Goal: Check status: Check status

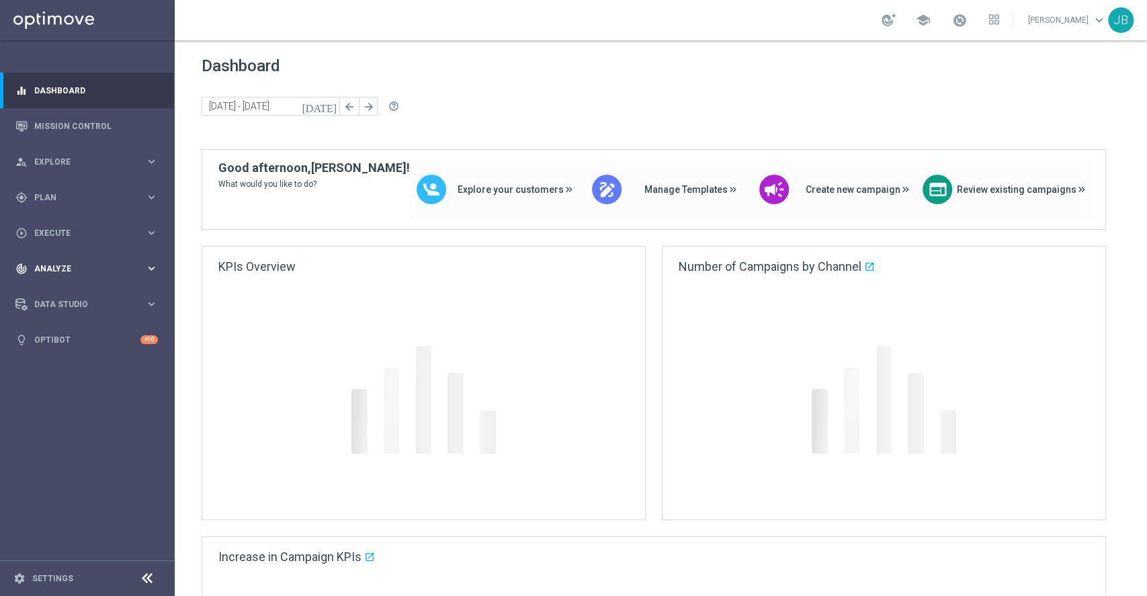
click at [99, 266] on span "Analyze" at bounding box center [89, 269] width 111 height 8
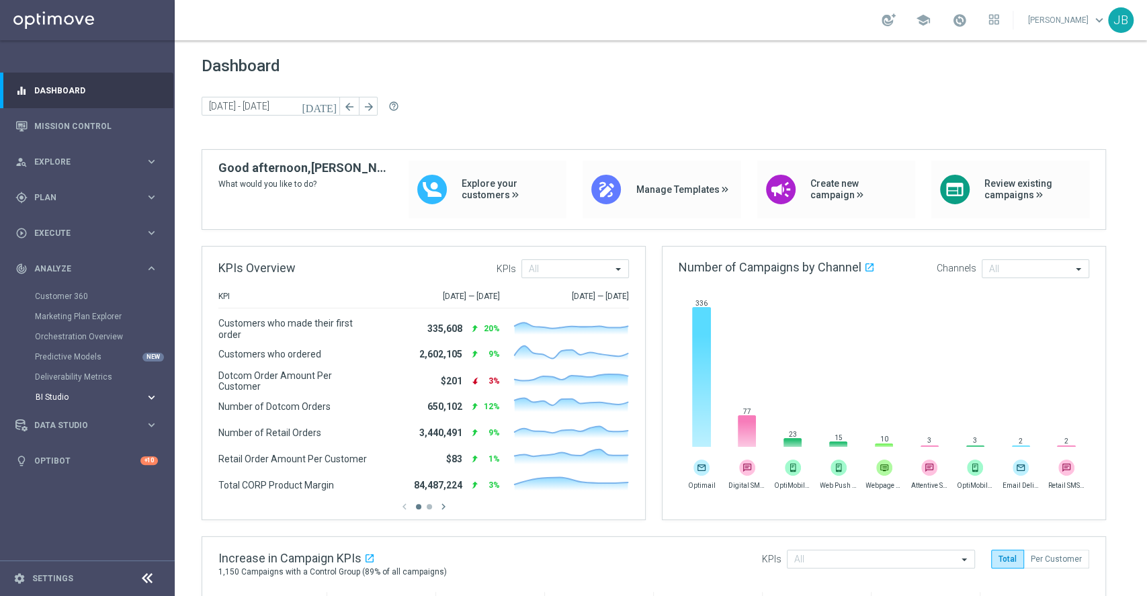
click at [69, 401] on button "BI Studio keyboard_arrow_right" at bounding box center [97, 397] width 124 height 11
click at [81, 420] on link "Campaigns Deliverability" at bounding box center [91, 417] width 98 height 11
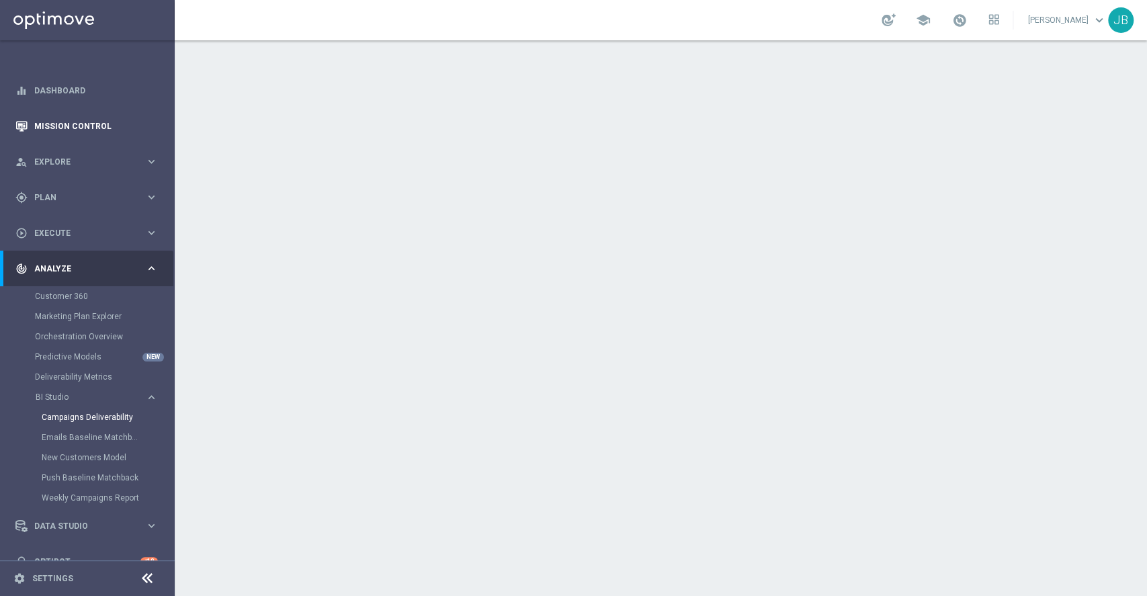
click at [125, 126] on link "Mission Control" at bounding box center [96, 126] width 124 height 36
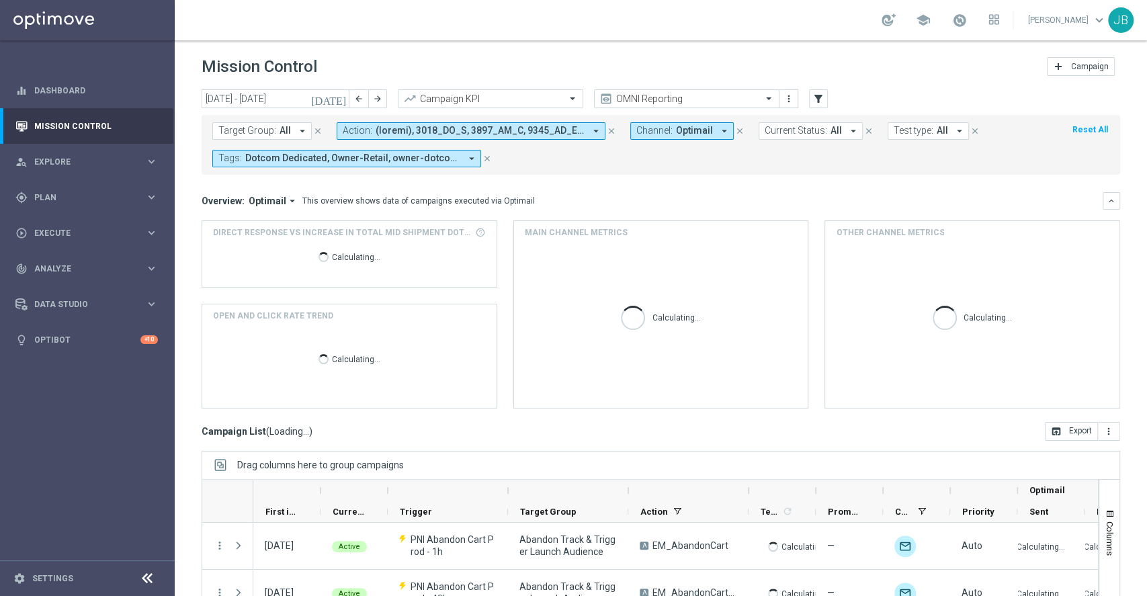
click at [292, 130] on button "Target Group: All arrow_drop_down" at bounding box center [261, 130] width 99 height 17
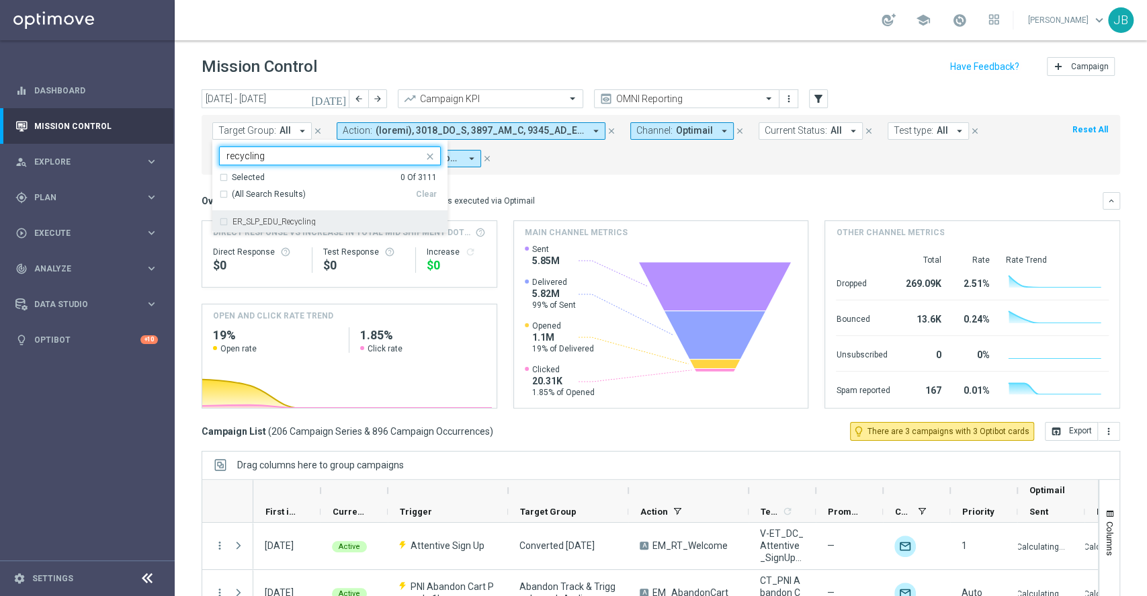
click at [308, 224] on label "ER_SLP_EDU_Recycling" at bounding box center [273, 222] width 83 height 8
type input "recycling"
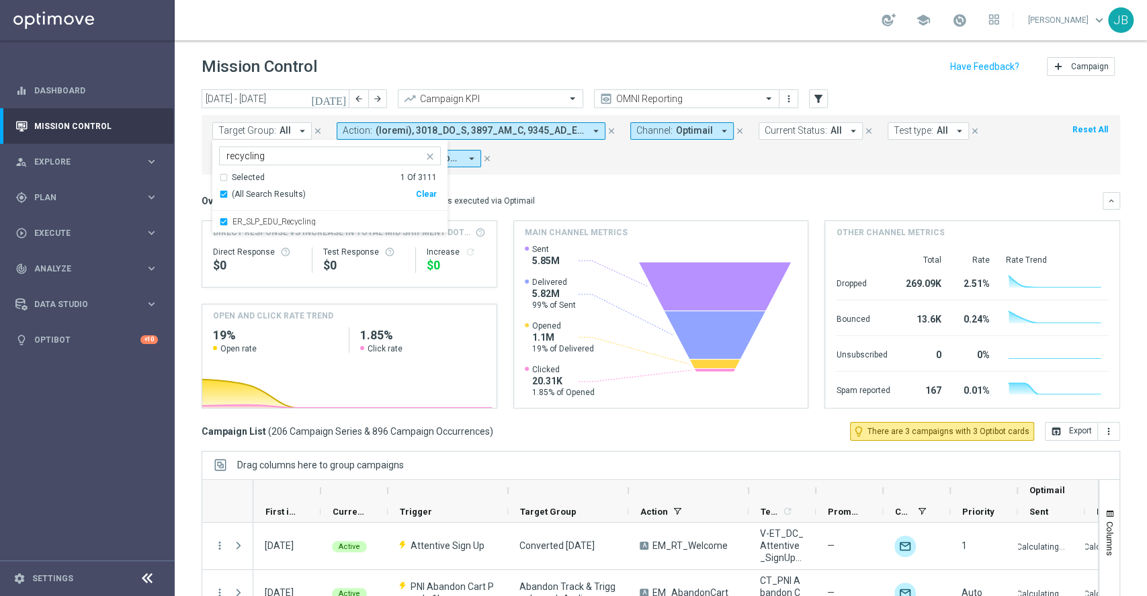
click at [599, 183] on mini-dashboard "Overview: Optimail arrow_drop_down This overview shows data of campaigns execut…" at bounding box center [661, 298] width 919 height 247
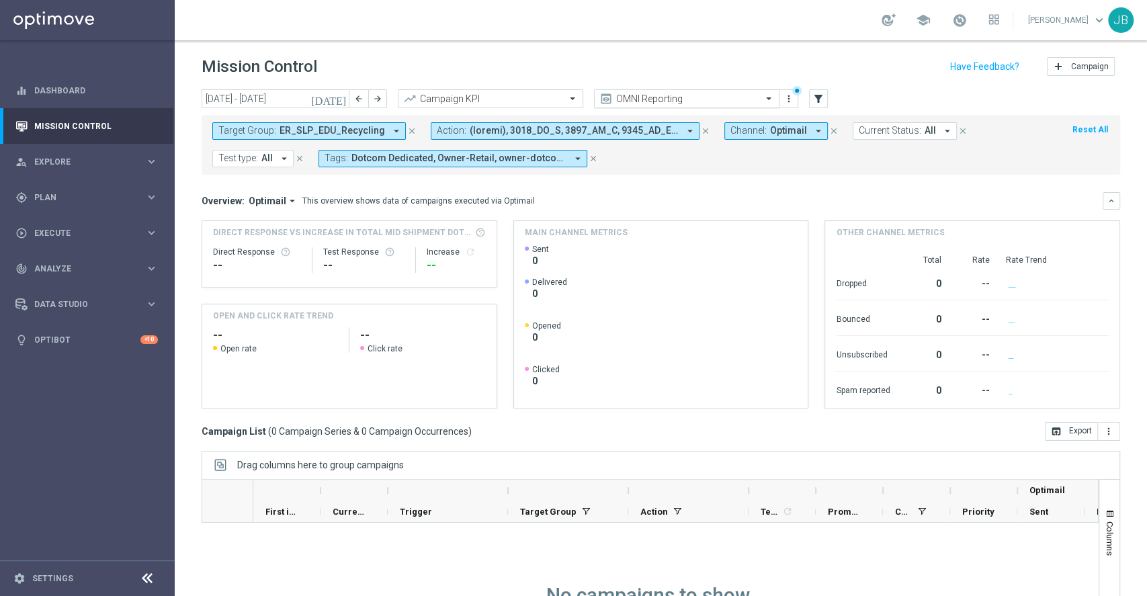
click at [706, 101] on input "text" at bounding box center [673, 98] width 144 height 11
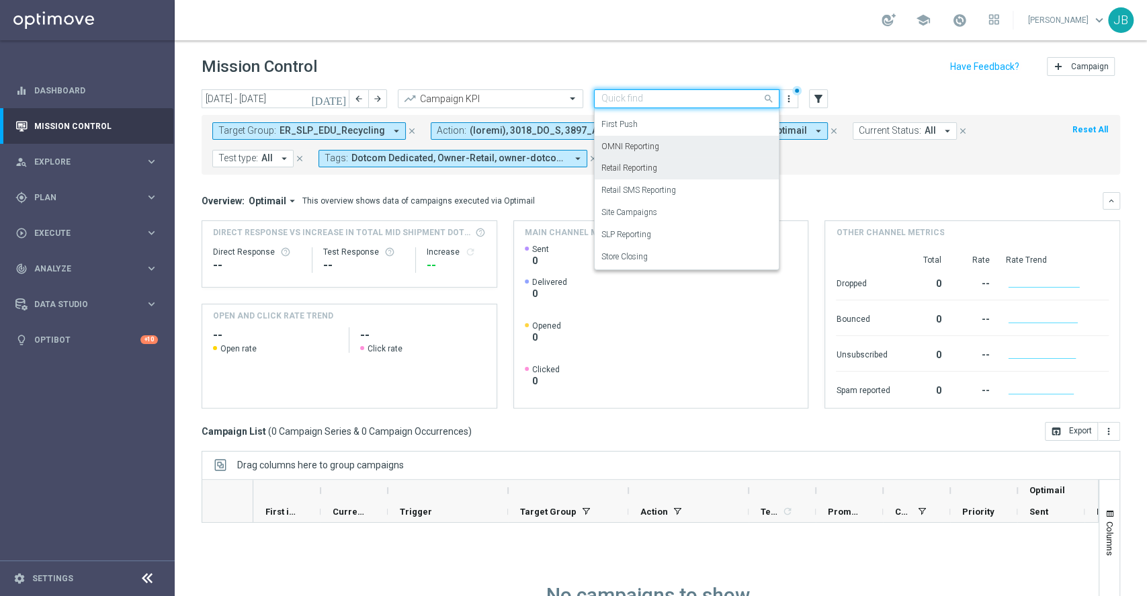
scroll to position [102, 0]
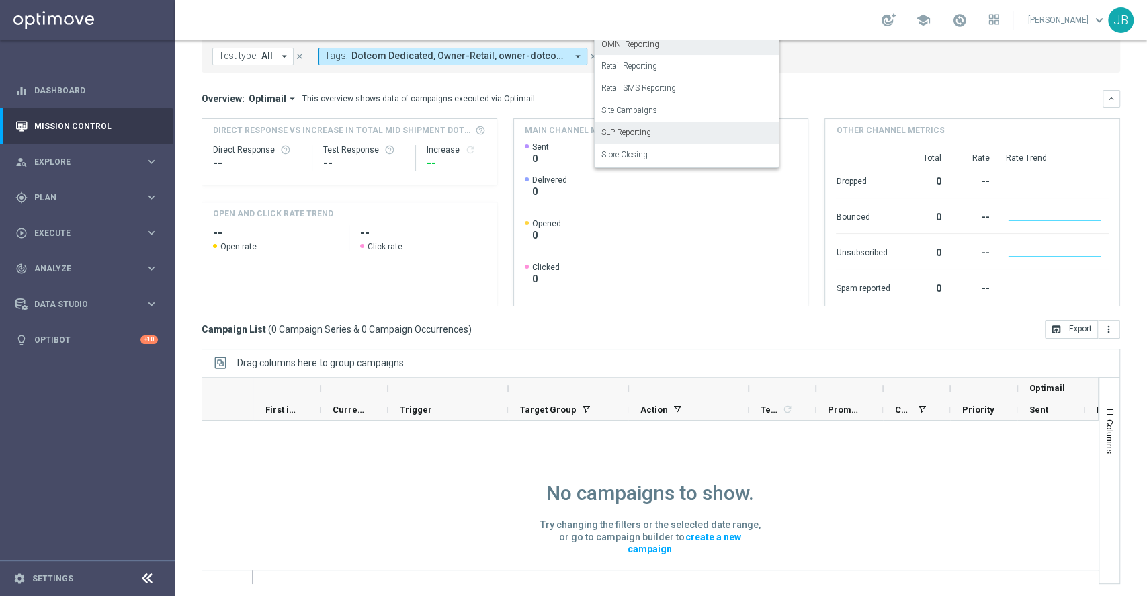
click at [634, 133] on label "SLP Reporting" at bounding box center [626, 132] width 50 height 11
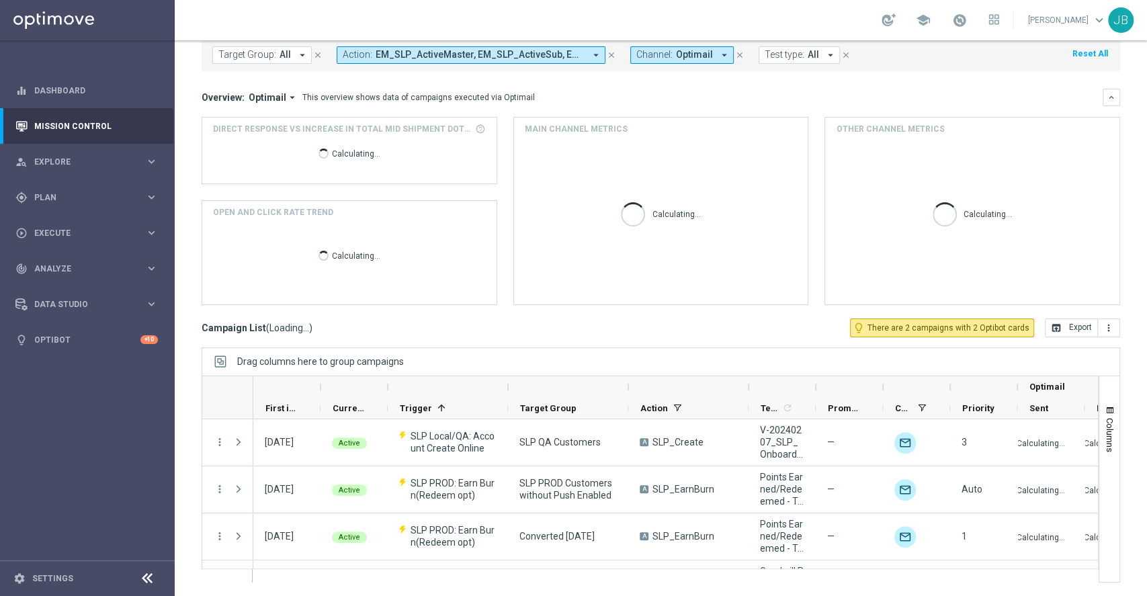
scroll to position [75, 0]
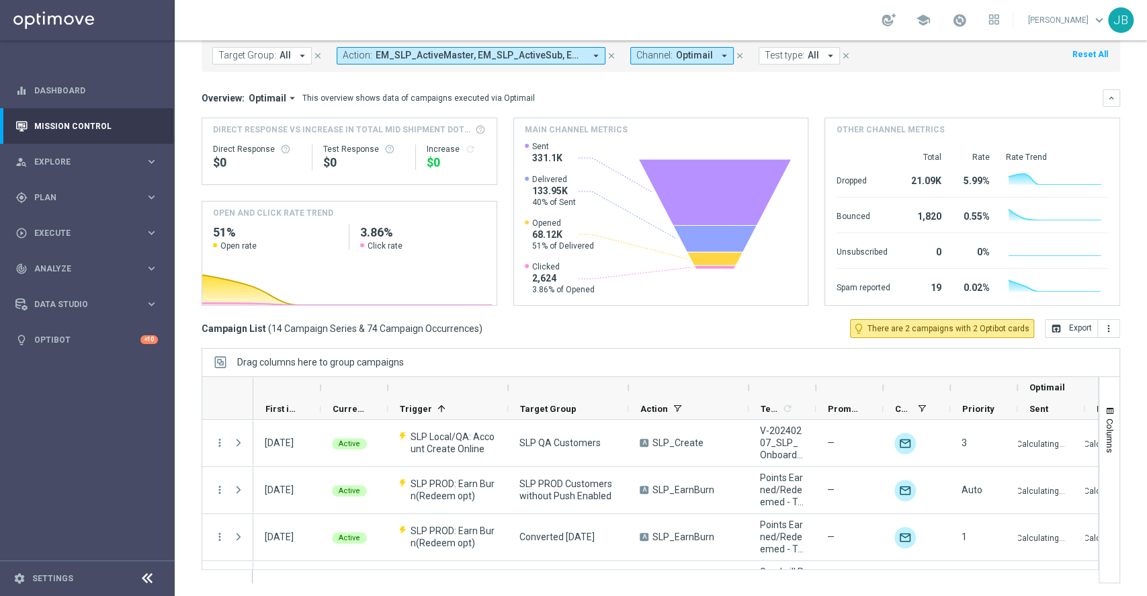
click at [273, 56] on span "Target Group:" at bounding box center [247, 55] width 58 height 11
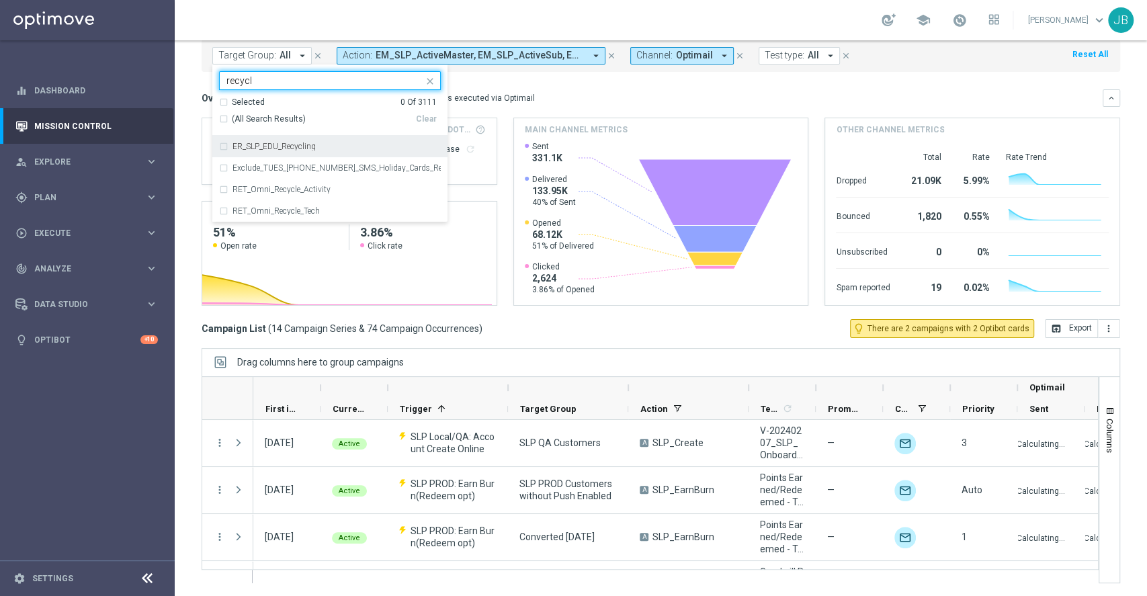
click at [299, 150] on label "ER_SLP_EDU_Recycling" at bounding box center [273, 146] width 83 height 8
type input "recycl"
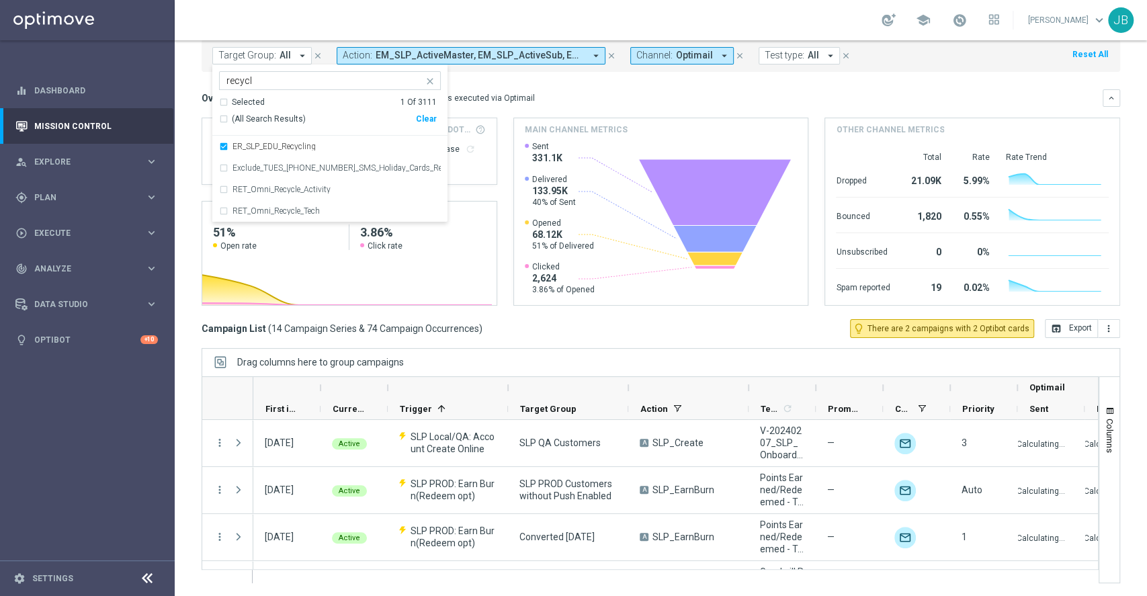
click at [538, 103] on div "Overview: Optimail arrow_drop_down This overview shows data of campaigns execut…" at bounding box center [652, 98] width 901 height 12
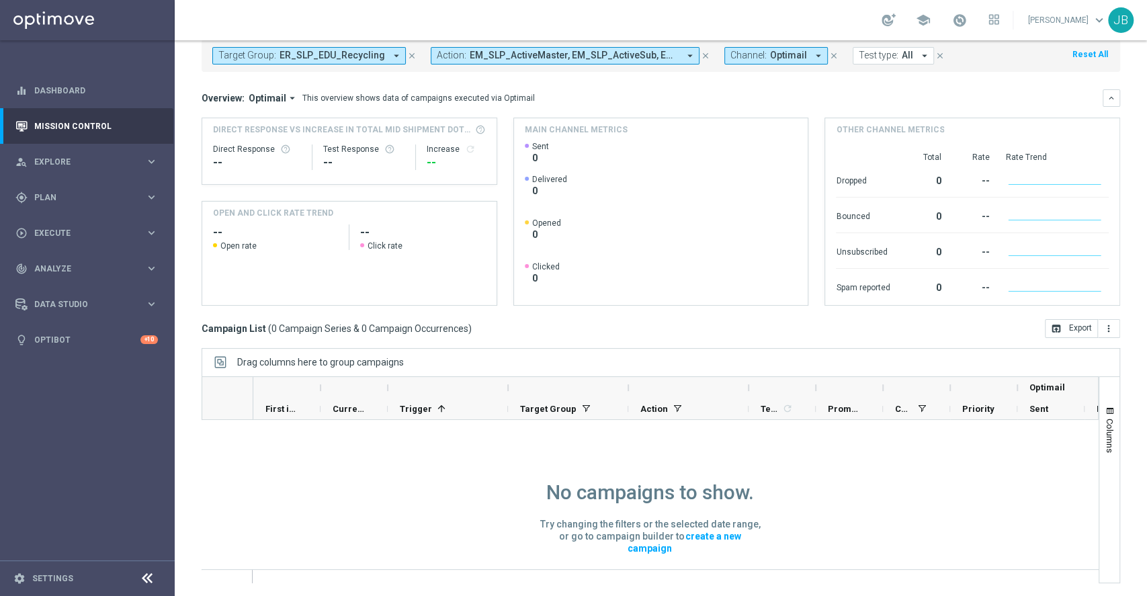
scroll to position [0, 0]
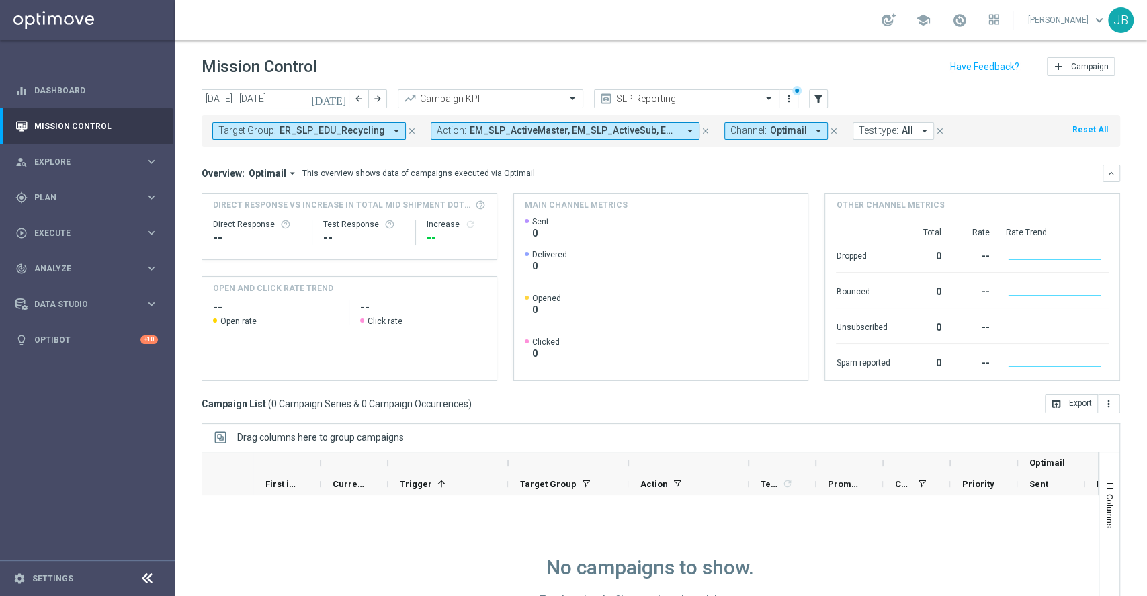
click at [342, 101] on icon "[DATE]" at bounding box center [329, 99] width 36 height 12
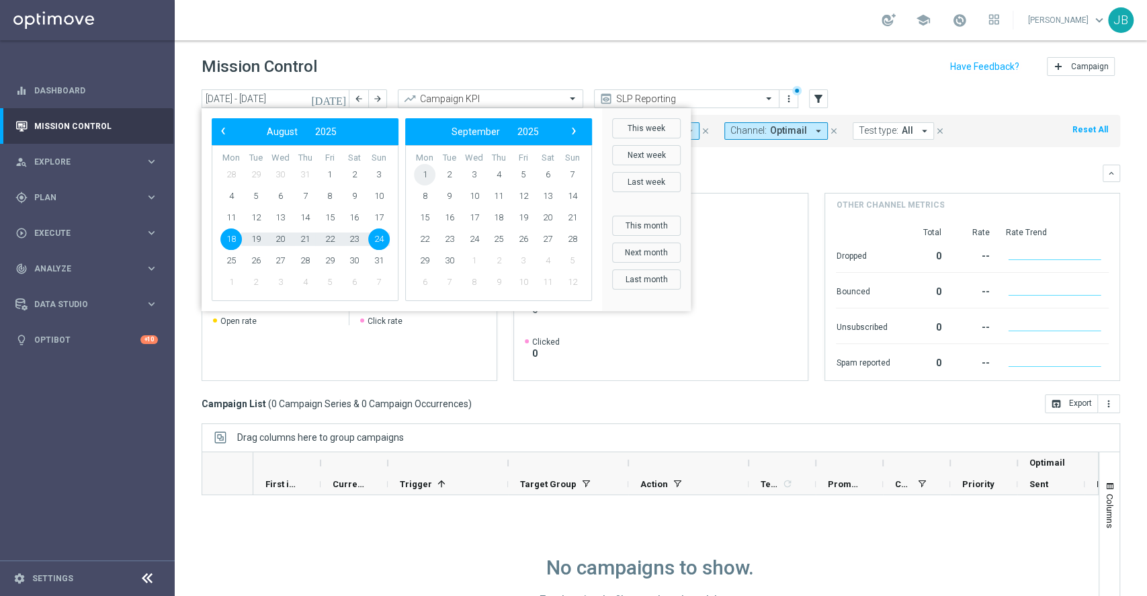
click at [421, 175] on span "1" at bounding box center [425, 175] width 22 height 22
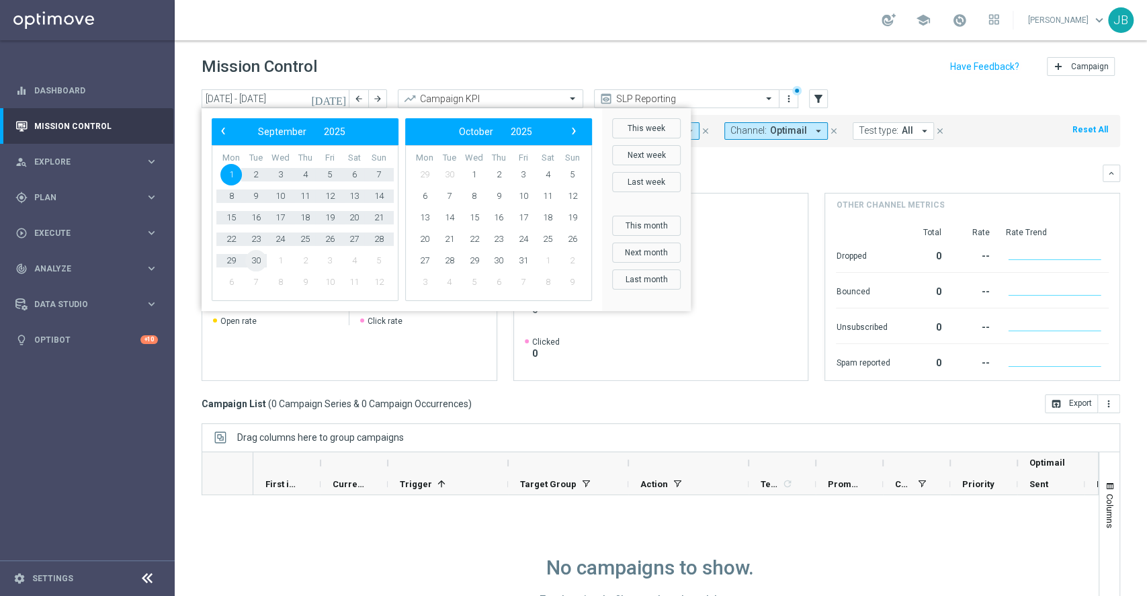
click at [260, 262] on span "30" at bounding box center [256, 261] width 22 height 22
type input "[DATE] - [DATE]"
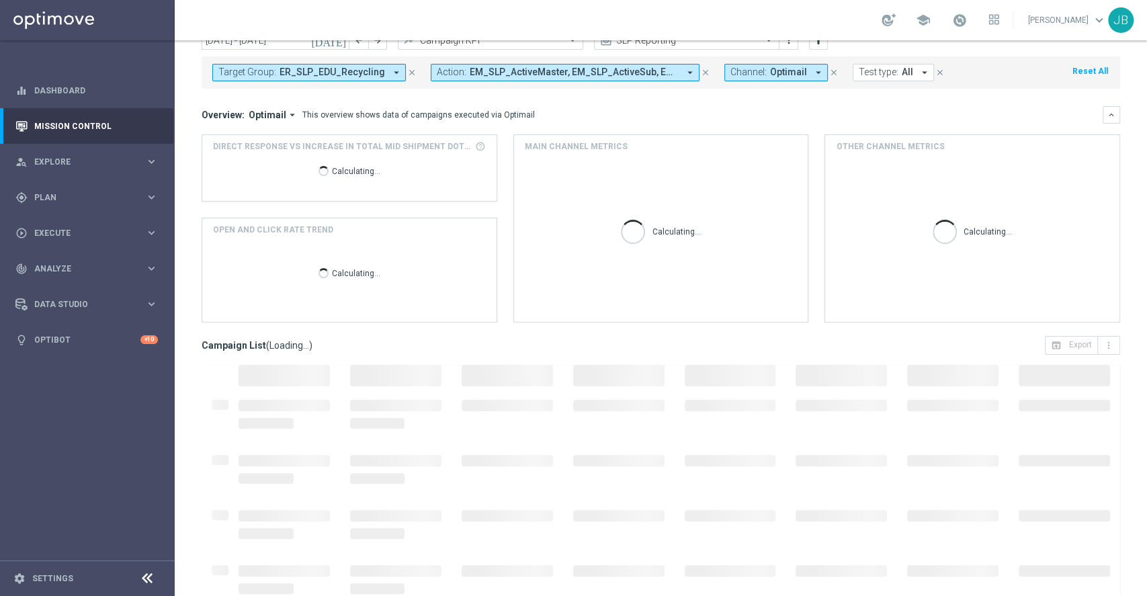
scroll to position [60, 0]
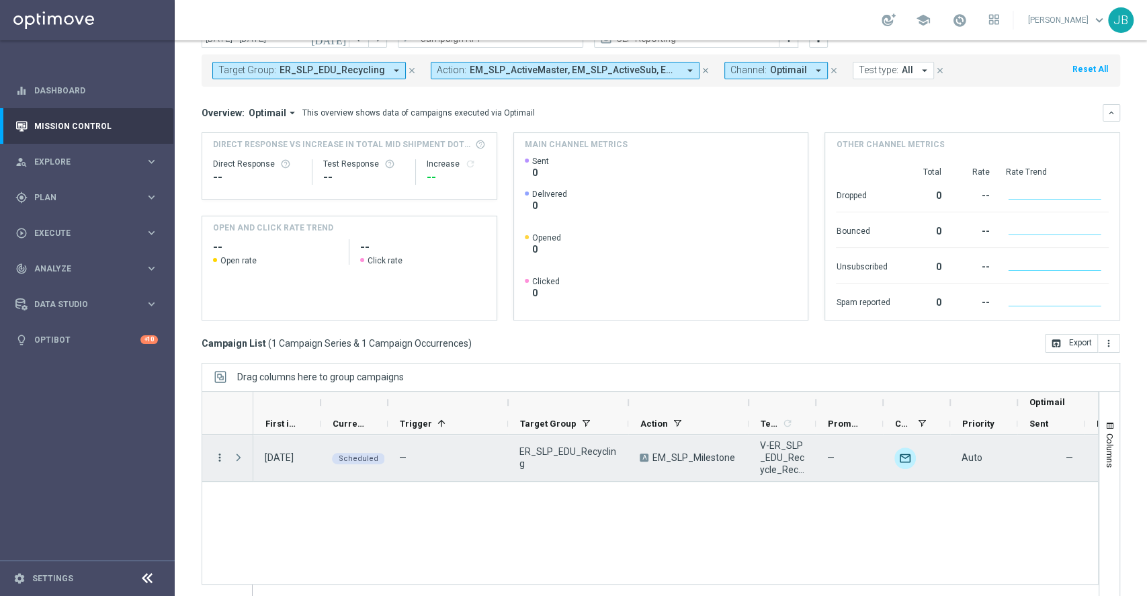
click at [216, 460] on icon "more_vert" at bounding box center [220, 458] width 12 height 12
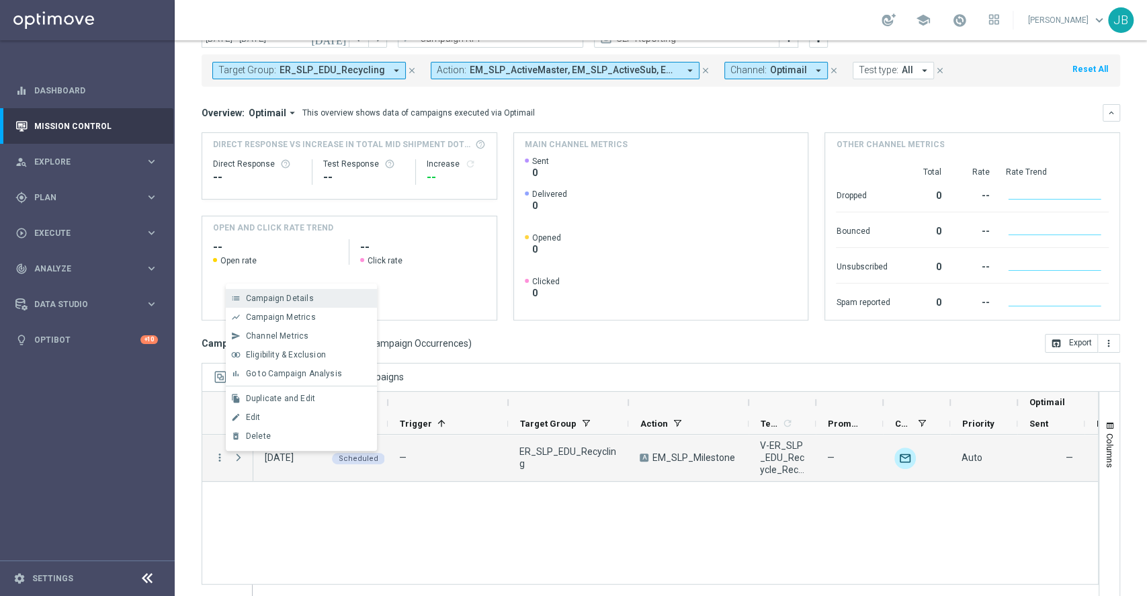
click at [286, 301] on span "Campaign Details" at bounding box center [280, 298] width 68 height 9
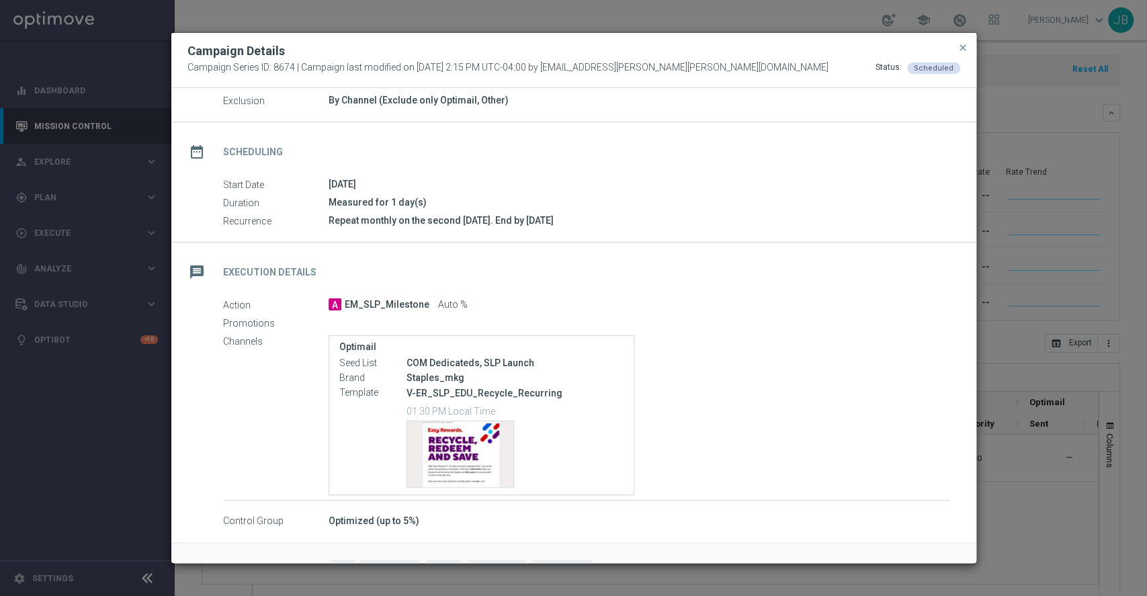
scroll to position [83, 0]
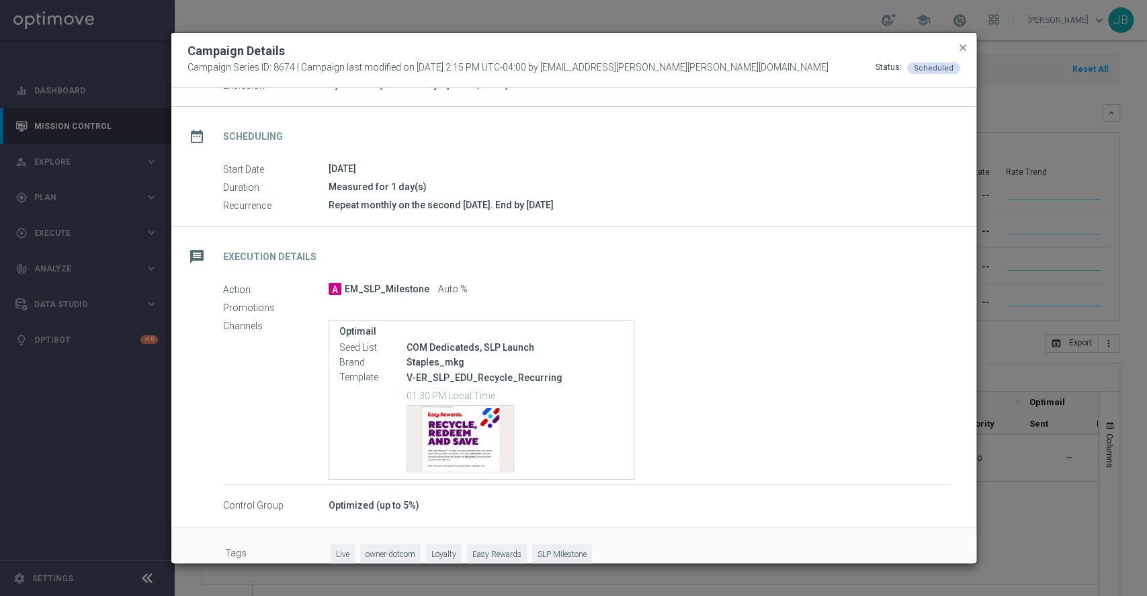
click at [822, 390] on div "Optimail Seed List COM Dedicateds, SLP Launch Brand Staples_mkg Template V-ER_S…" at bounding box center [640, 400] width 622 height 160
